Goal: Information Seeking & Learning: Learn about a topic

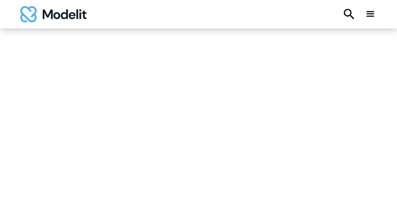
type input "**********"
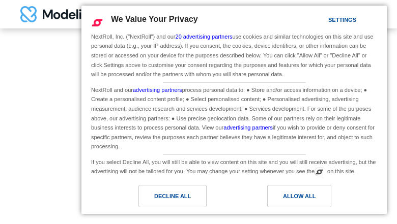
type input "**********"
type input "*********"
